Goal: Find contact information

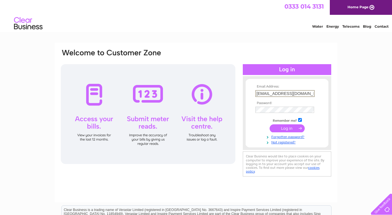
click at [299, 95] on input "[EMAIL_ADDRESS][DOMAIN_NAME]" at bounding box center [284, 93] width 59 height 7
type input "[EMAIL_ADDRESS][DOMAIN_NAME]"
click at [285, 127] on input "submit" at bounding box center [286, 128] width 35 height 8
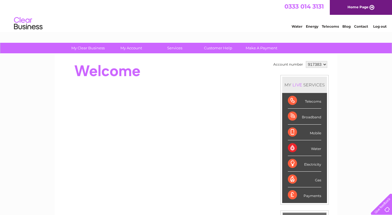
click at [360, 24] on link "Contact" at bounding box center [361, 26] width 14 height 4
click at [362, 26] on link "Contact" at bounding box center [361, 26] width 14 height 4
